Goal: Information Seeking & Learning: Learn about a topic

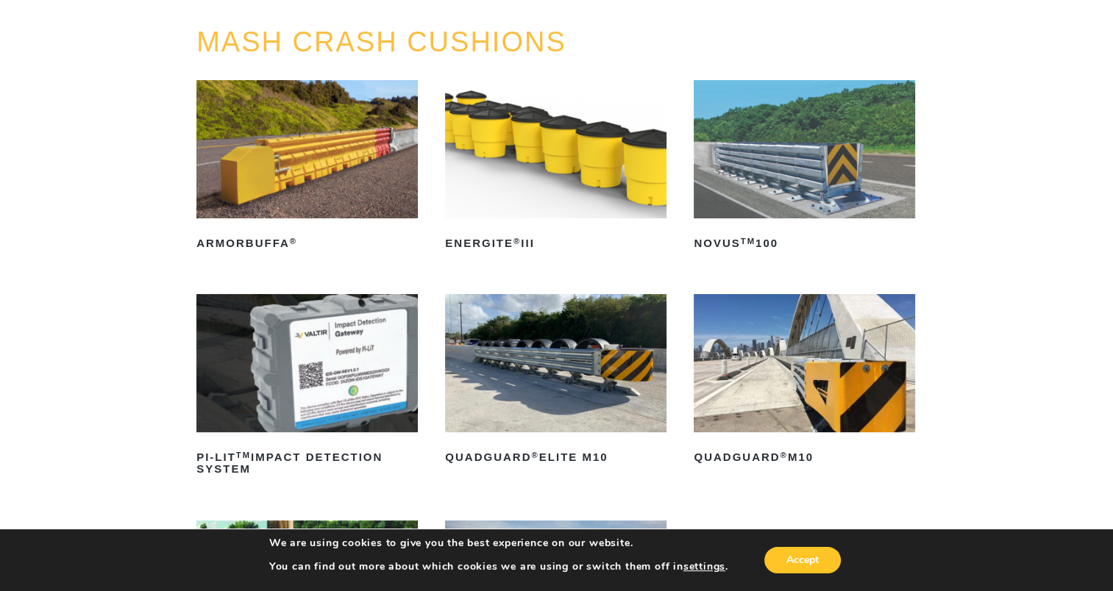
scroll to position [294, 0]
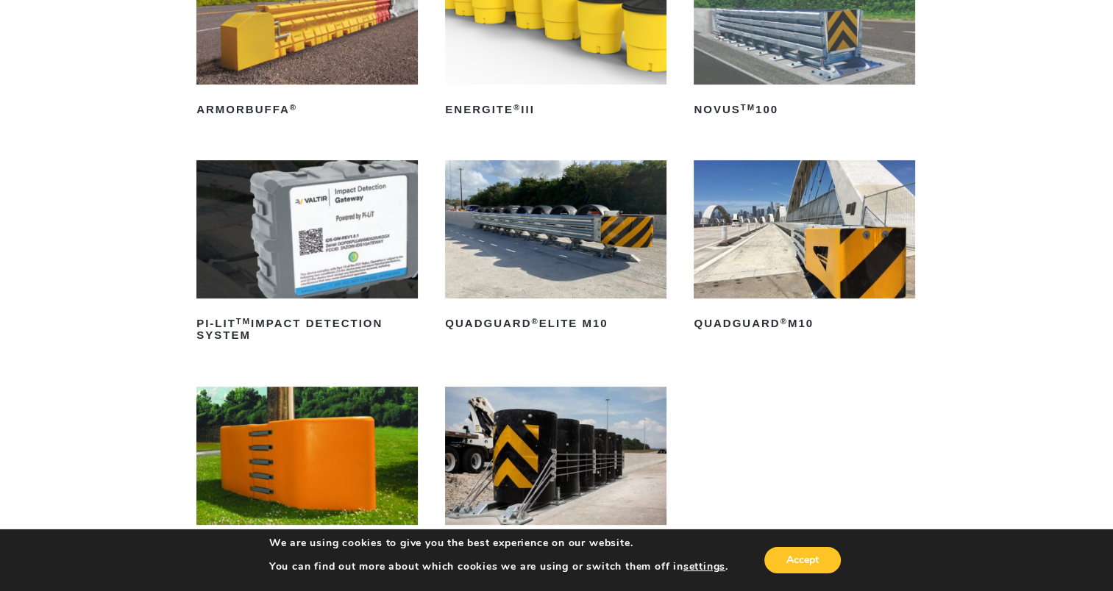
click at [802, 66] on img at bounding box center [803, 15] width 221 height 138
click at [760, 254] on img at bounding box center [803, 229] width 221 height 138
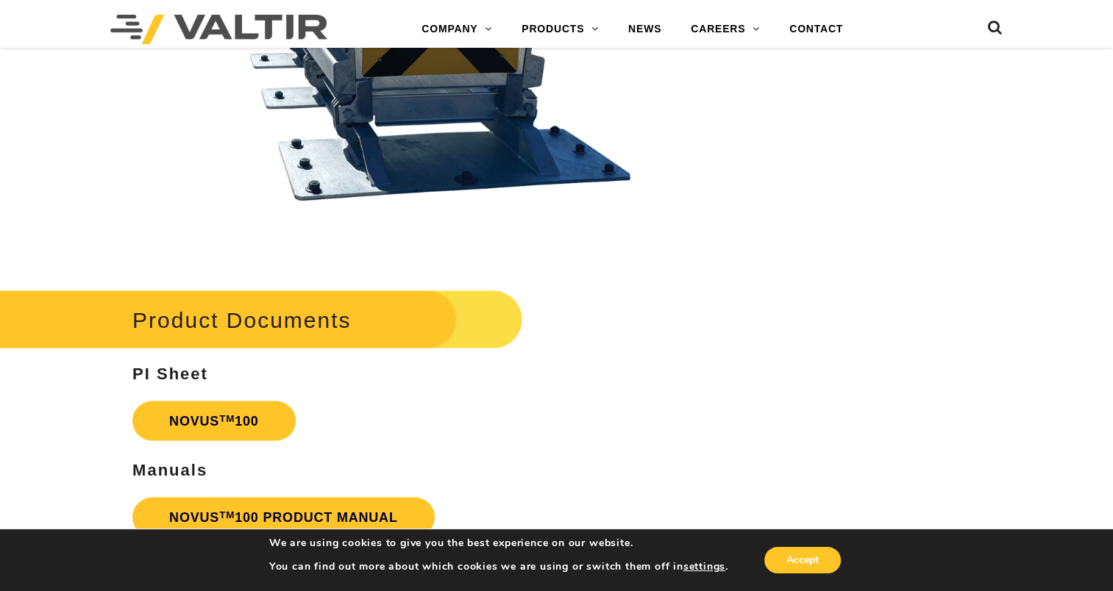
scroll to position [3088, 0]
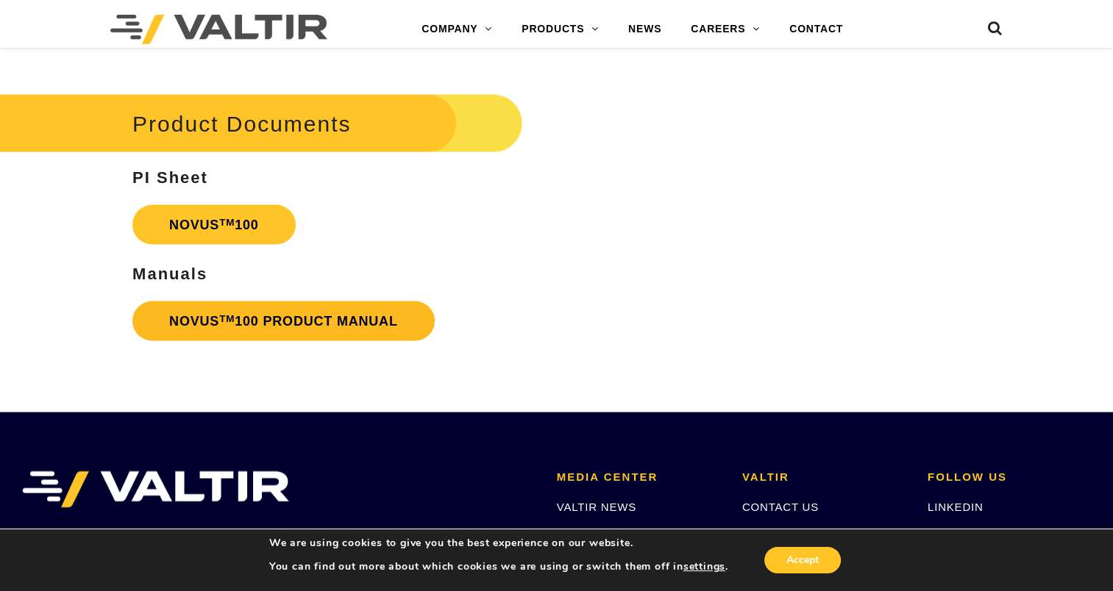
click at [219, 317] on sup "TM" at bounding box center [226, 318] width 15 height 11
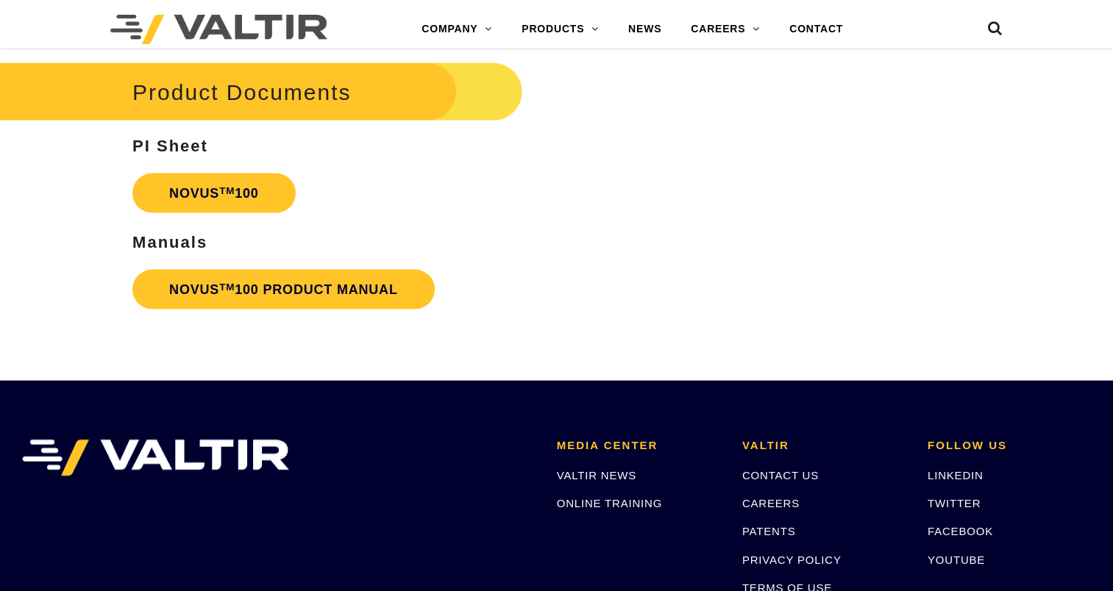
scroll to position [3088, 0]
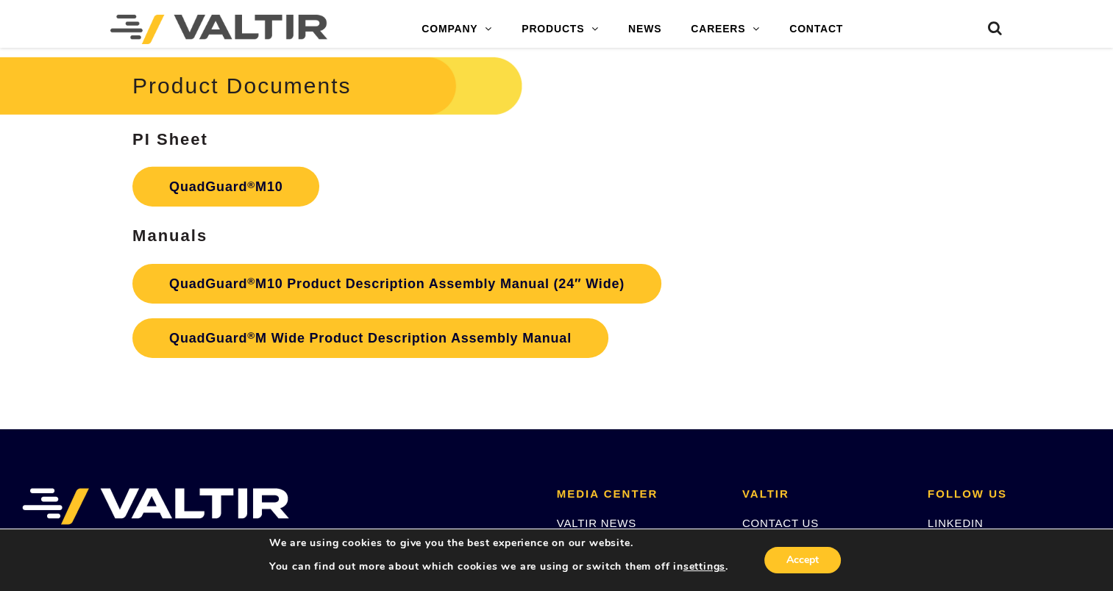
scroll to position [4706, 0]
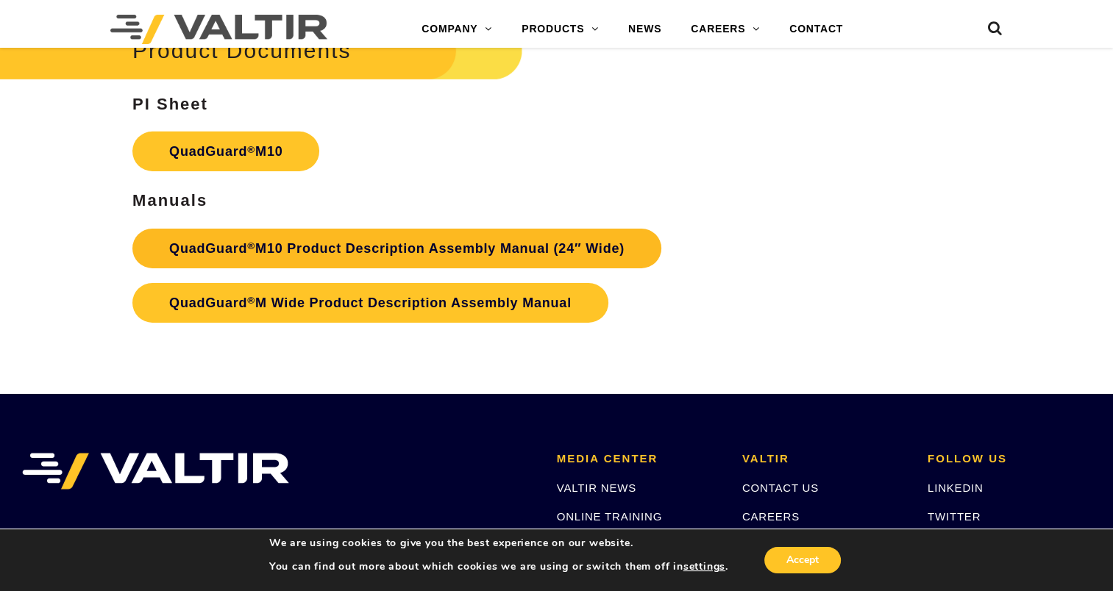
click at [406, 229] on link "QuadGuard ® M10 Product Description Assembly Manual (24″ Wide)" at bounding box center [396, 249] width 529 height 40
